Goal: Check status: Check status

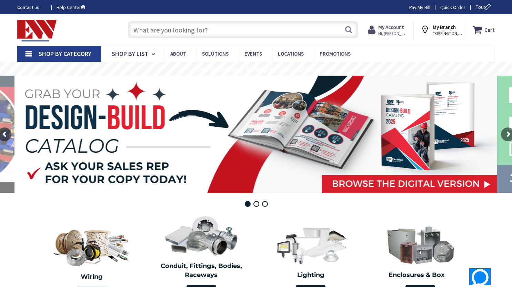
click at [391, 34] on span "Hi, [PERSON_NAME]" at bounding box center [392, 34] width 29 height 6
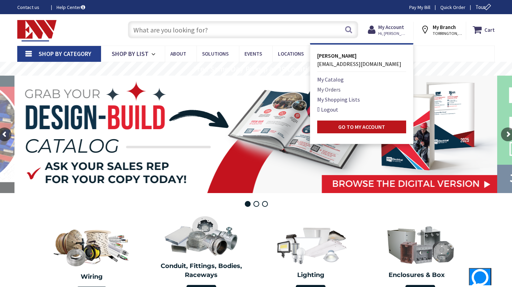
click at [335, 89] on link "My Orders" at bounding box center [328, 89] width 23 height 8
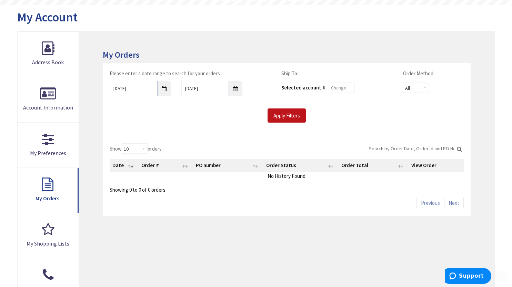
scroll to position [103, 0]
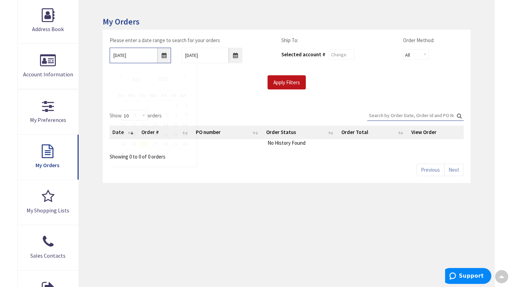
click at [164, 57] on input "8/26/2025" at bounding box center [140, 56] width 61 height 16
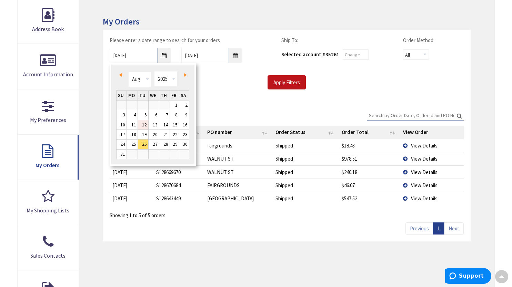
click at [145, 126] on link "12" at bounding box center [143, 124] width 10 height 9
type input "08/12/2025"
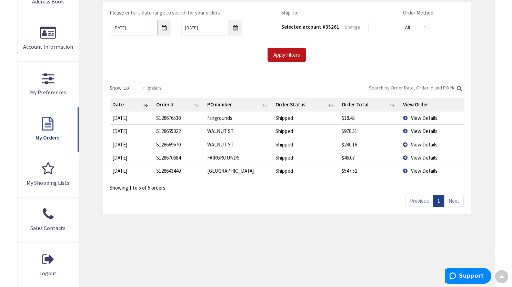
scroll to position [138, 0]
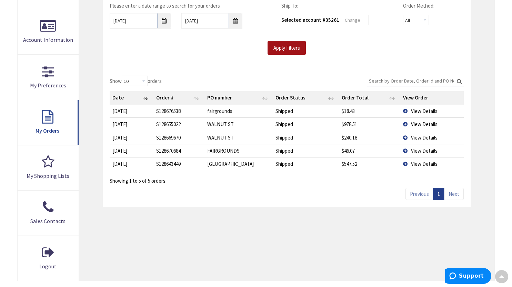
click at [284, 47] on input "Apply Filters" at bounding box center [287, 48] width 38 height 14
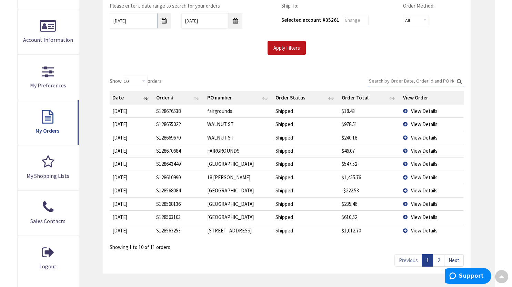
click at [406, 164] on td "View Details" at bounding box center [431, 163] width 63 height 13
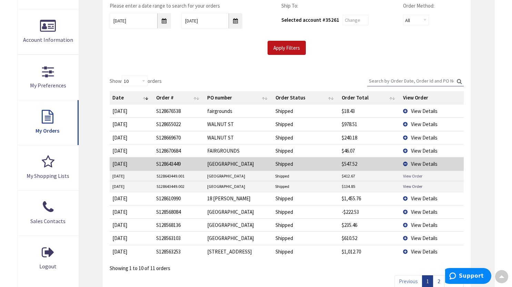
click at [408, 177] on link "View Order" at bounding box center [412, 176] width 19 height 6
click at [411, 186] on link "View Order" at bounding box center [412, 186] width 19 height 6
click at [405, 163] on td "View Details" at bounding box center [431, 163] width 63 height 13
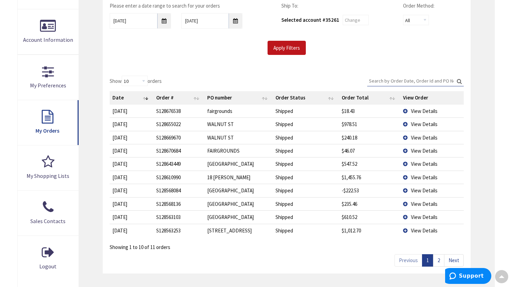
click at [406, 137] on td "View Details" at bounding box center [431, 137] width 63 height 13
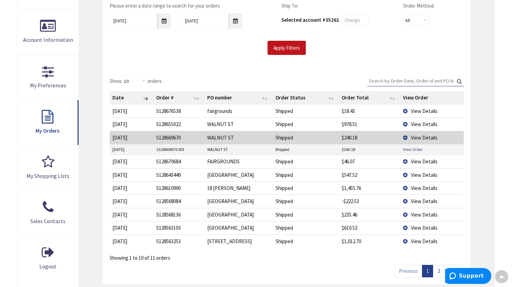
click at [406, 123] on td "View Details" at bounding box center [431, 123] width 63 height 13
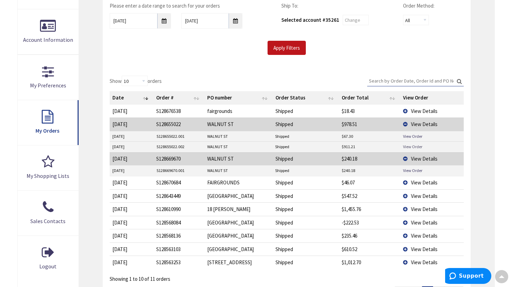
click at [412, 146] on link "View Order" at bounding box center [412, 146] width 19 height 6
click at [408, 136] on link "View Order" at bounding box center [412, 136] width 19 height 6
click at [405, 123] on td "View Details" at bounding box center [431, 123] width 63 height 13
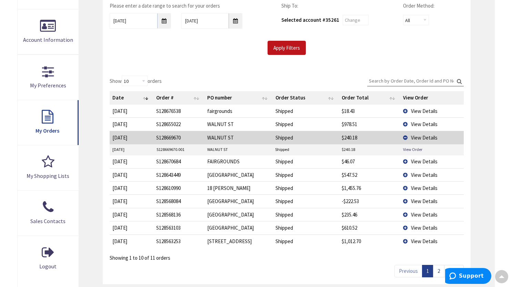
click at [406, 136] on td "View Details" at bounding box center [431, 137] width 63 height 13
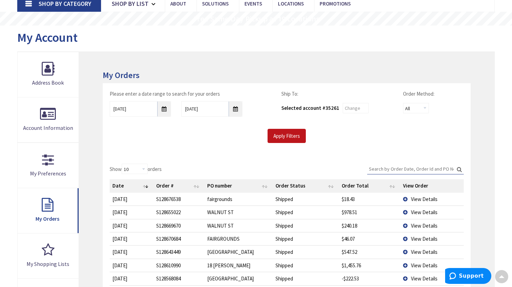
scroll to position [0, 0]
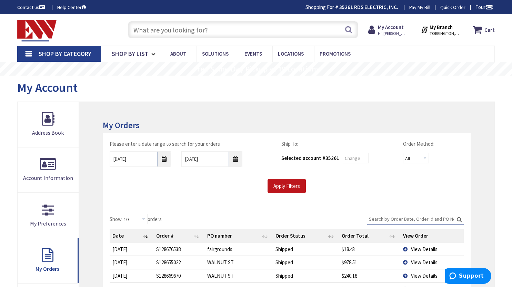
click at [425, 6] on link "Pay My Bill" at bounding box center [419, 7] width 21 height 7
